Goal: Information Seeking & Learning: Learn about a topic

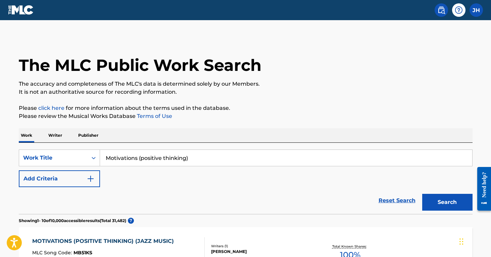
drag, startPoint x: 203, startPoint y: 163, endPoint x: 123, endPoint y: 151, distance: 80.5
click at [123, 151] on input "Motivations (positive thinking)" at bounding box center [286, 158] width 372 height 16
click at [447, 202] on button "Search" at bounding box center [447, 202] width 50 height 17
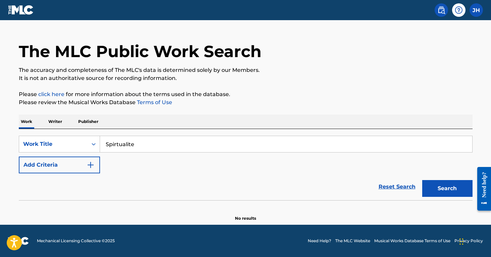
scroll to position [14, 0]
drag, startPoint x: 146, startPoint y: 146, endPoint x: 101, endPoint y: 133, distance: 47.2
click at [101, 136] on input "Spirtualite" at bounding box center [286, 144] width 372 height 16
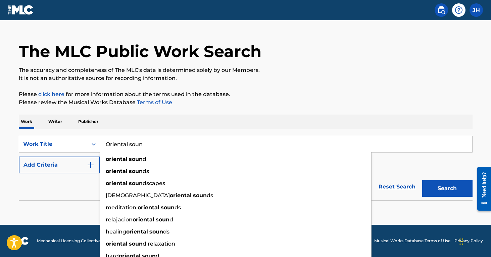
click at [447, 188] on button "Search" at bounding box center [447, 188] width 50 height 17
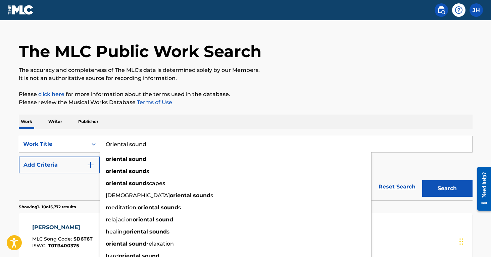
type input "Oriental sound"
click at [447, 188] on button "Search" at bounding box center [447, 188] width 50 height 17
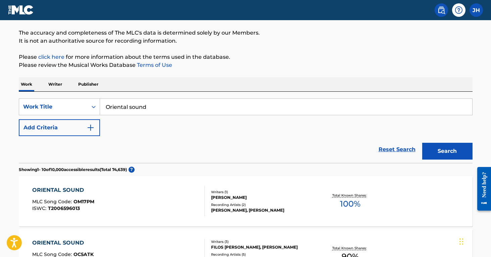
scroll to position [52, 0]
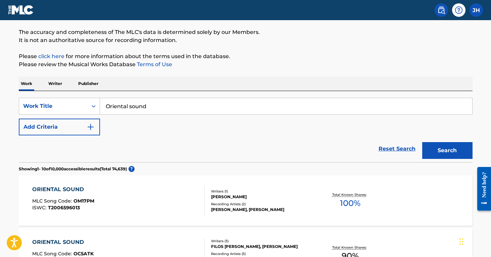
click at [94, 126] on img "Search Form" at bounding box center [91, 127] width 8 height 8
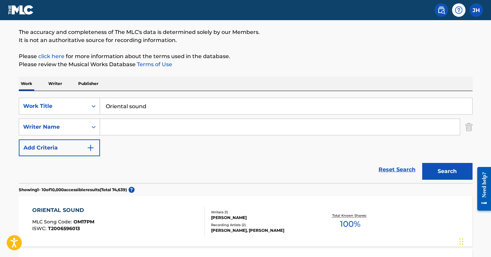
click at [132, 126] on input "Search Form" at bounding box center [280, 127] width 360 height 16
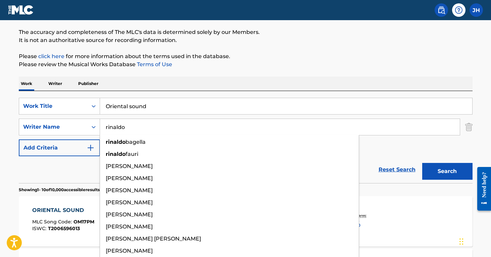
type input "rinaldo"
click at [447, 171] on button "Search" at bounding box center [447, 171] width 50 height 17
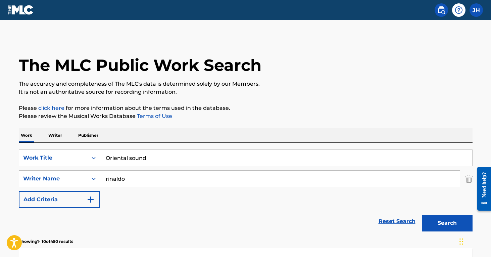
scroll to position [0, 0]
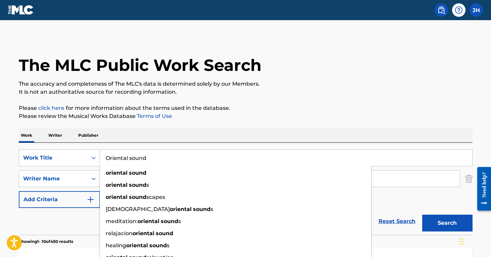
drag, startPoint x: 156, startPoint y: 159, endPoint x: 91, endPoint y: 148, distance: 65.4
click at [91, 148] on div "SearchWithCriteriad829f82d-b6b1-4910-a351-f1e0aa58a5f5 Work Title Oriental soun…" at bounding box center [246, 189] width 454 height 92
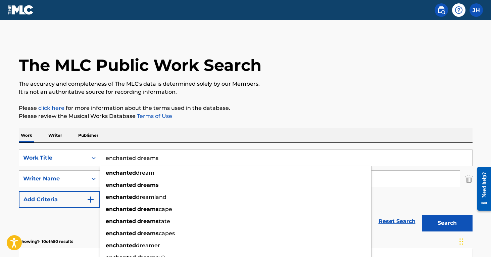
type input "enchanted dreams"
click at [447, 223] on button "Search" at bounding box center [447, 222] width 50 height 17
